Goal: Navigation & Orientation: Find specific page/section

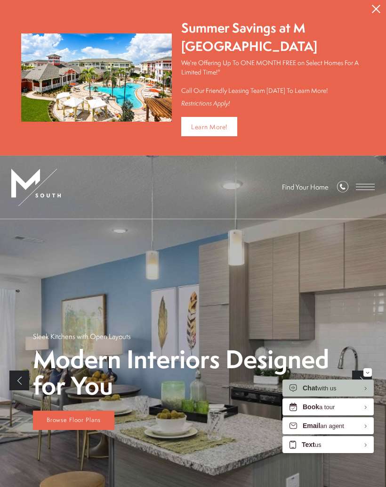
click at [354, 194] on div "Find Your Home" at bounding box center [325, 186] width 99 height 63
click at [365, 187] on span "Open Menu" at bounding box center [365, 187] width 19 height 6
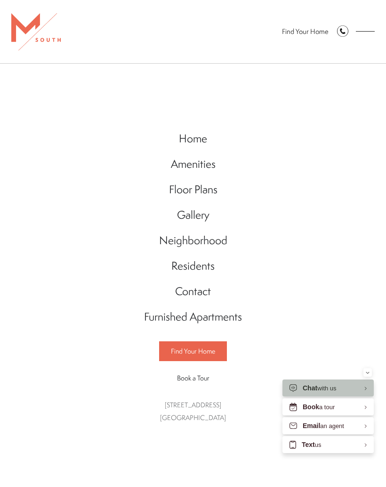
click at [208, 351] on span "Find Your Home" at bounding box center [193, 350] width 44 height 9
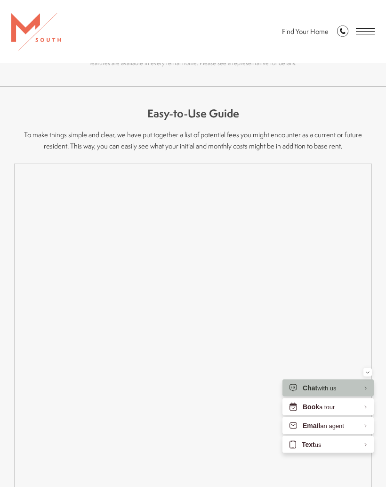
scroll to position [736, 0]
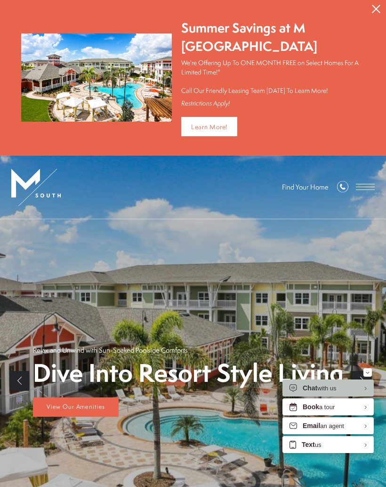
click at [224, 114] on div "Summer Savings at M [GEOGRAPHIC_DATA] We're Offering Up To ONE MONTH FREE on Se…" at bounding box center [268, 77] width 193 height 117
click at [225, 126] on link "Learn More!" at bounding box center [209, 126] width 56 height 19
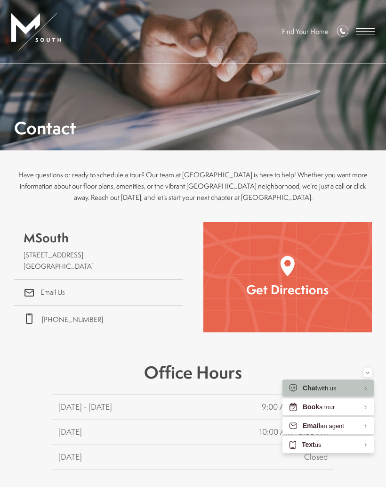
scroll to position [0, 0]
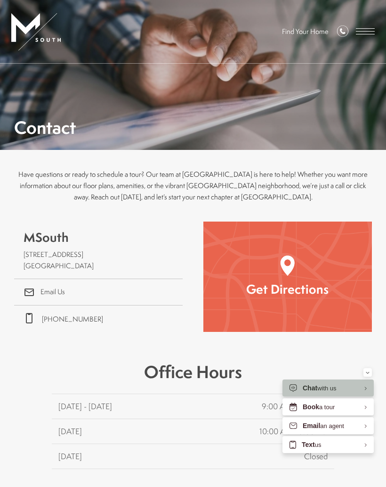
click at [284, 272] on img "Open Google Maps to Get Directions" at bounding box center [288, 265] width 14 height 20
